Goal: Task Accomplishment & Management: Complete application form

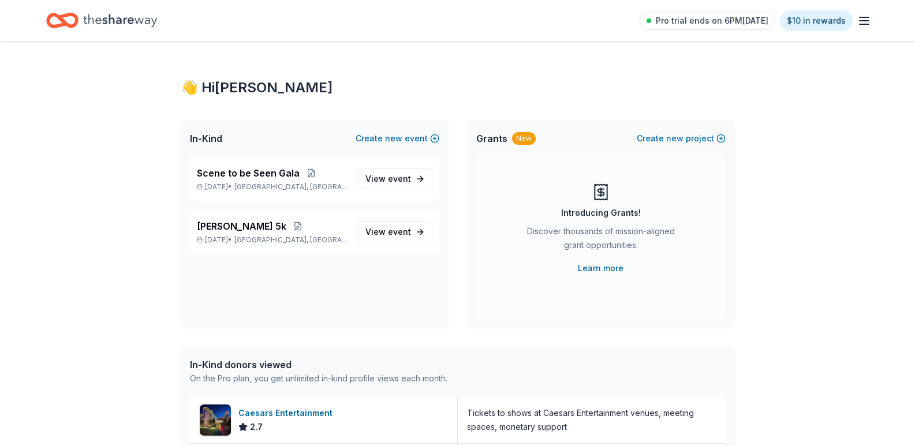
click at [523, 118] on div "👋 Hi [PERSON_NAME] In-Kind Create new event Scene to be Seen Gala [DATE] • [GEO…" at bounding box center [457, 445] width 591 height 806
click at [403, 183] on span "event" at bounding box center [399, 179] width 23 height 10
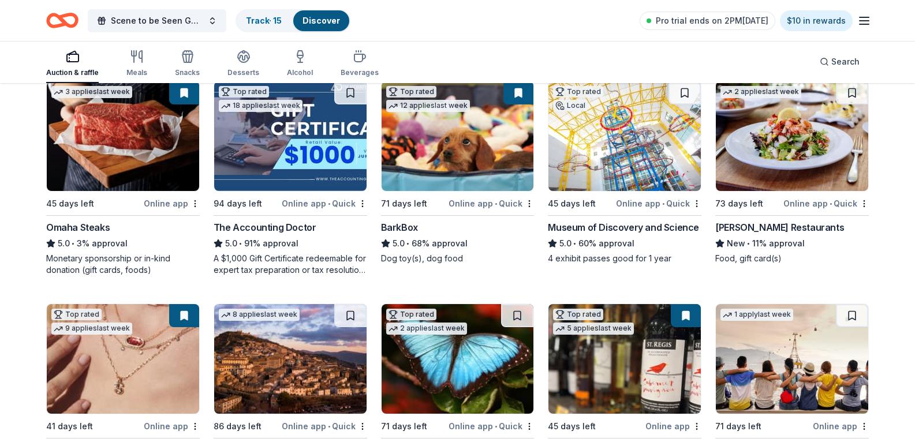
scroll to position [347, 0]
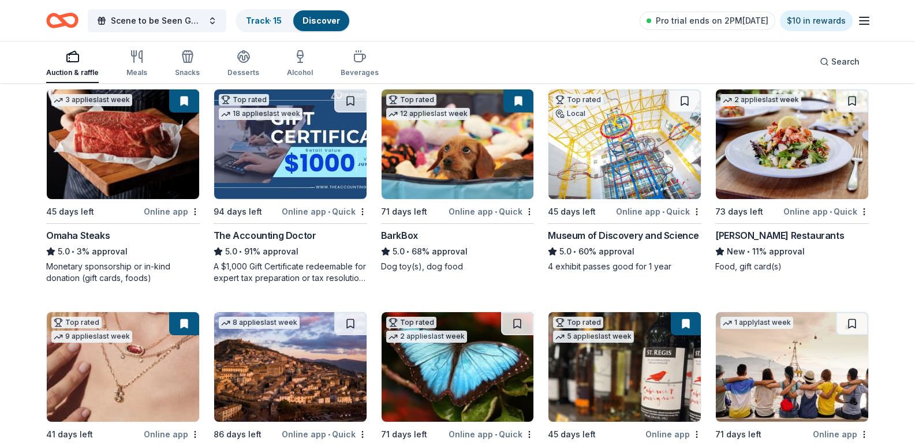
click at [798, 199] on img at bounding box center [792, 145] width 152 height 110
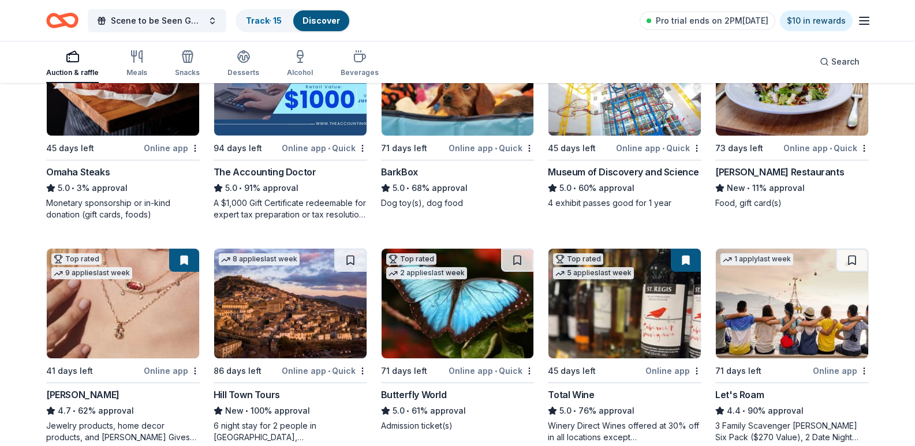
scroll to position [520, 0]
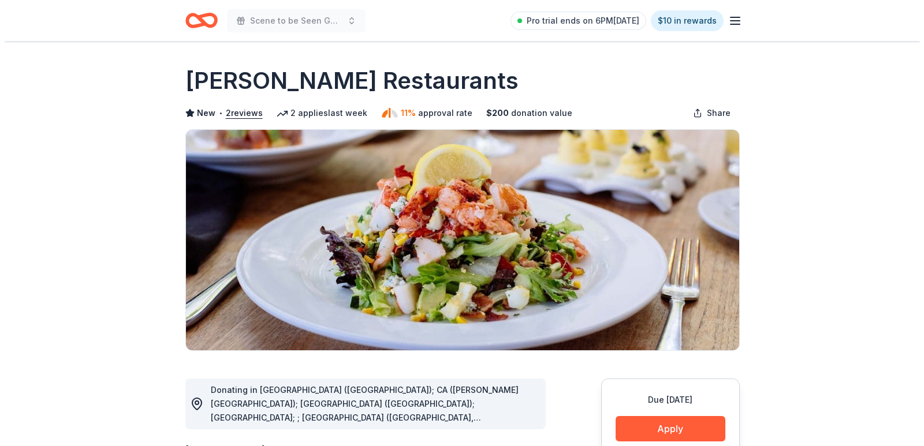
scroll to position [231, 0]
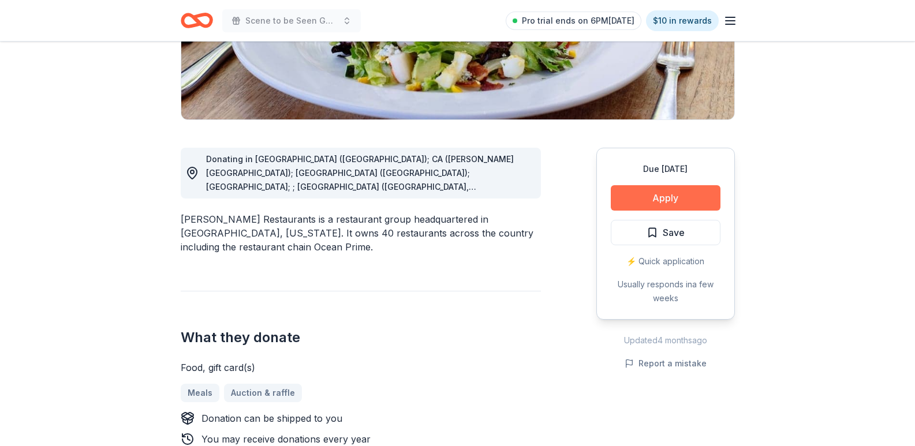
click at [669, 192] on button "Apply" at bounding box center [666, 197] width 110 height 25
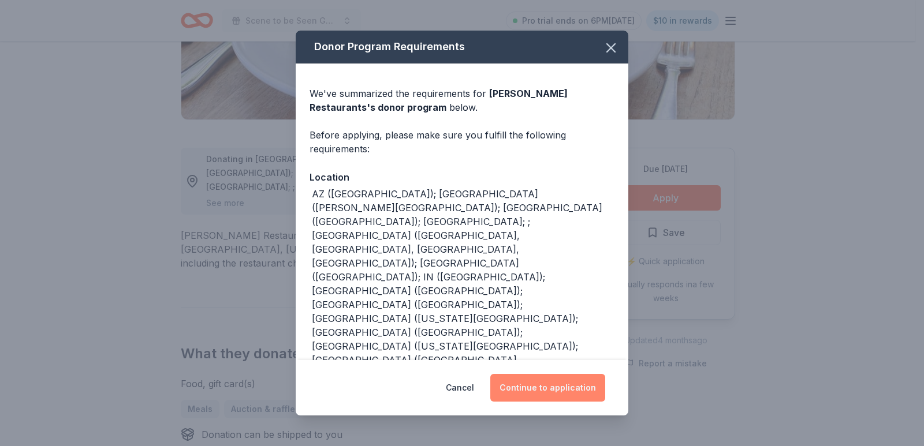
click at [545, 387] on button "Continue to application" at bounding box center [547, 388] width 115 height 28
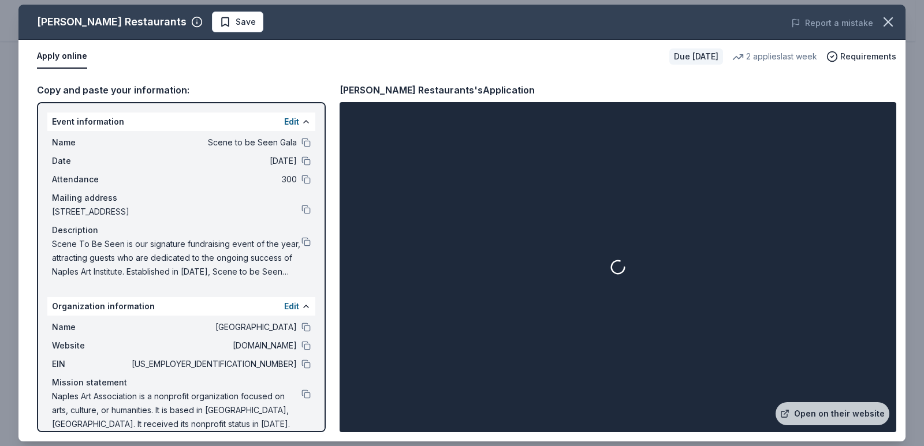
click at [824, 400] on div at bounding box center [618, 268] width 552 height 326
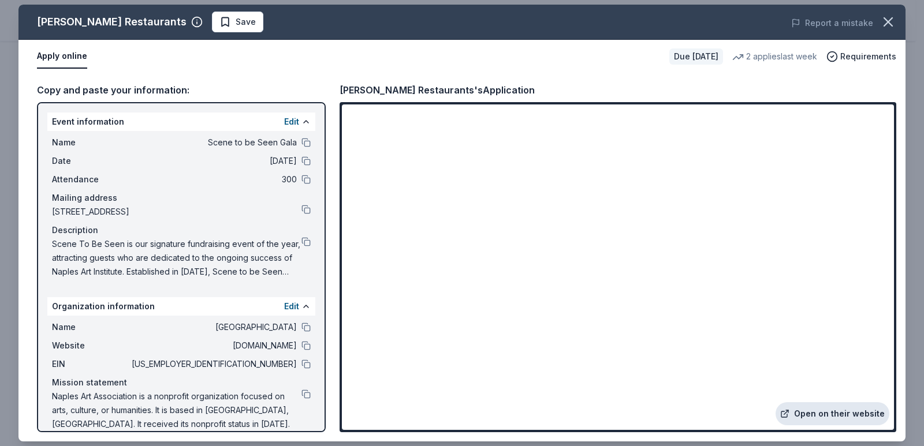
click at [821, 408] on link "Open on their website" at bounding box center [833, 414] width 114 height 23
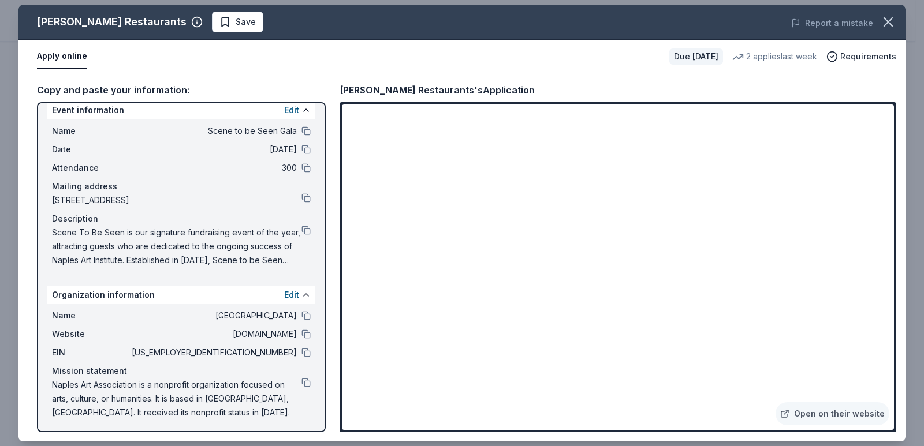
scroll to position [14, 0]
click at [301, 351] on button at bounding box center [305, 350] width 9 height 9
